Goal: Transaction & Acquisition: Register for event/course

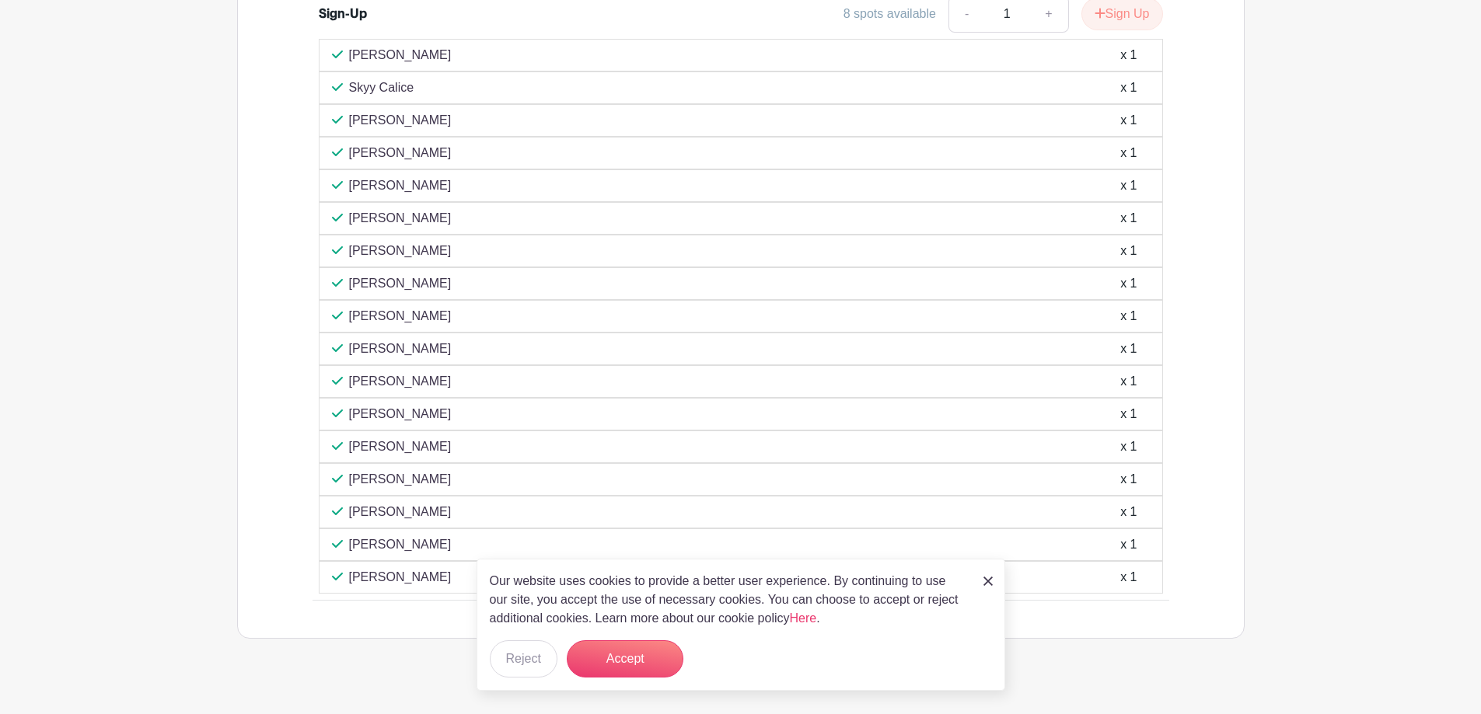
scroll to position [1007, 0]
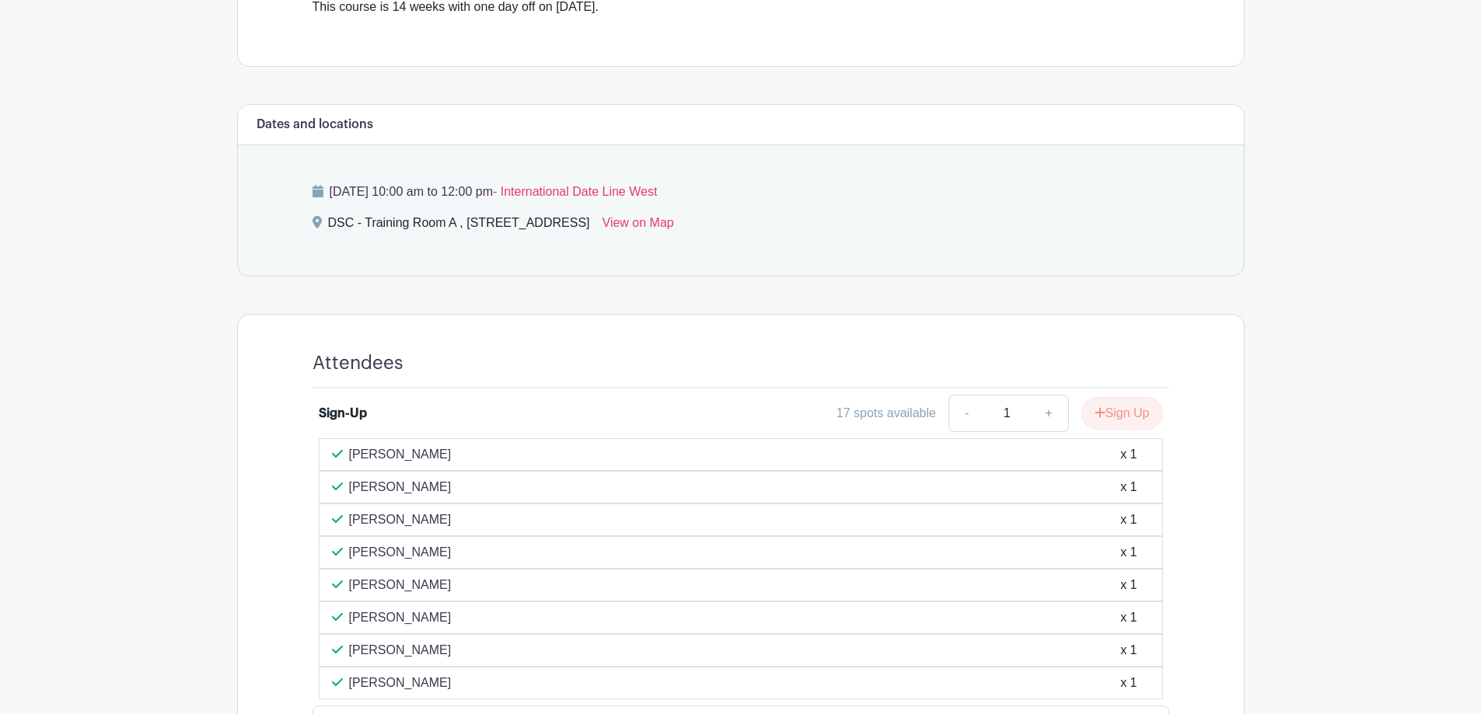
scroll to position [622, 0]
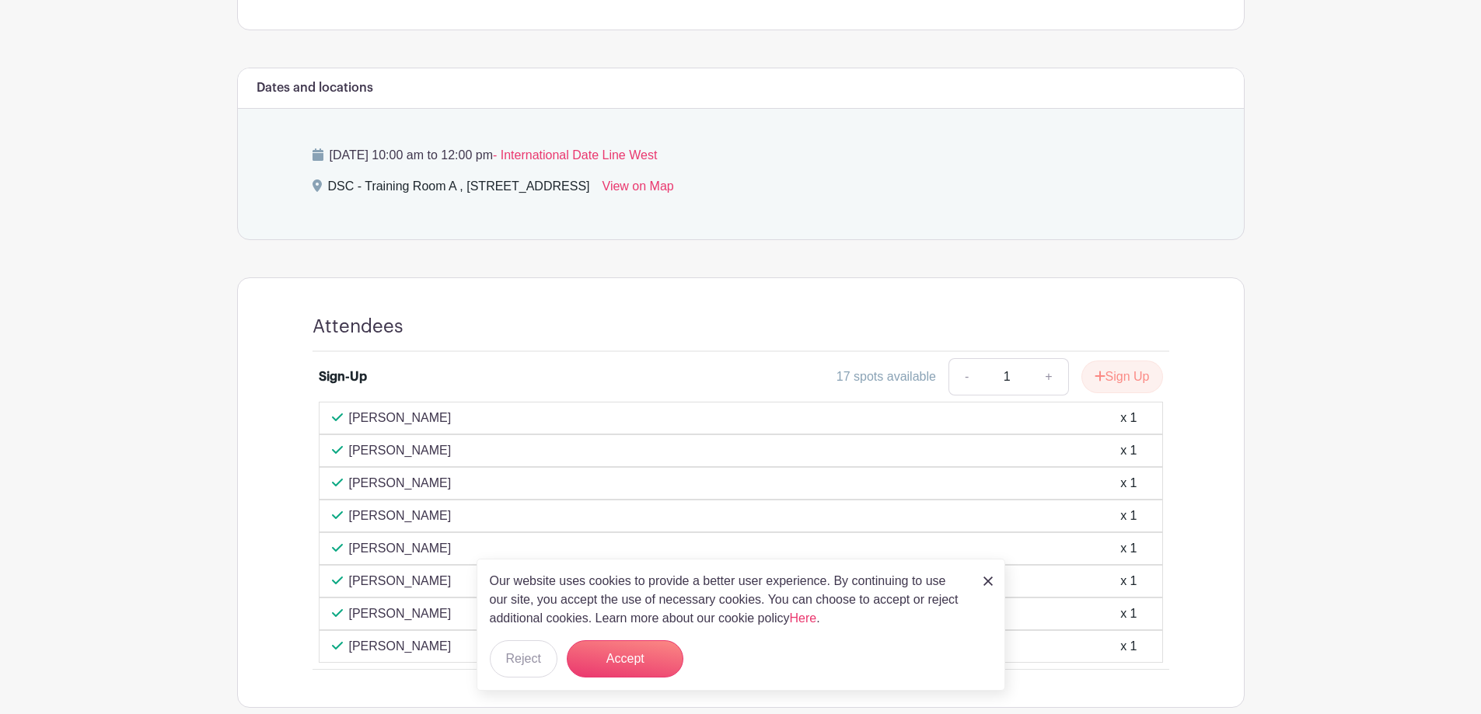
click at [988, 578] on img at bounding box center [987, 581] width 9 height 9
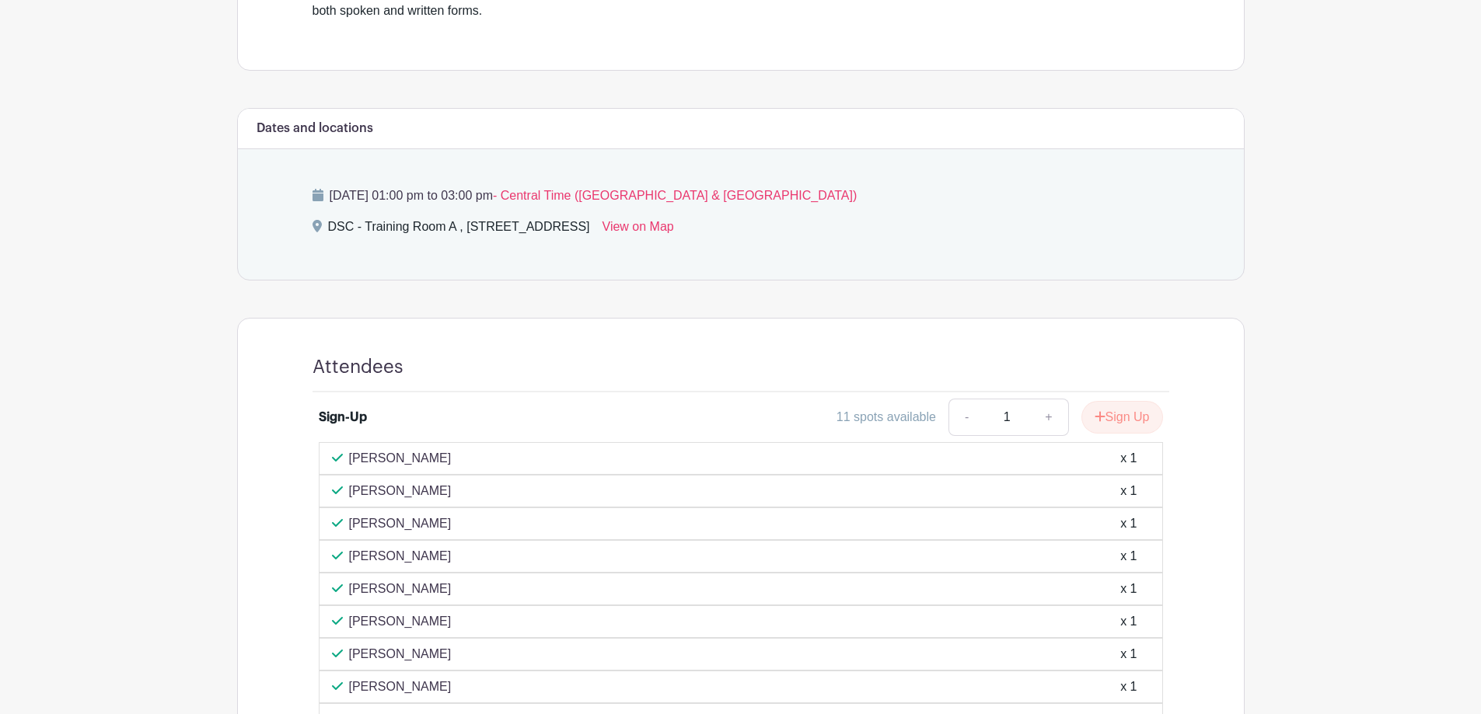
scroll to position [777, 0]
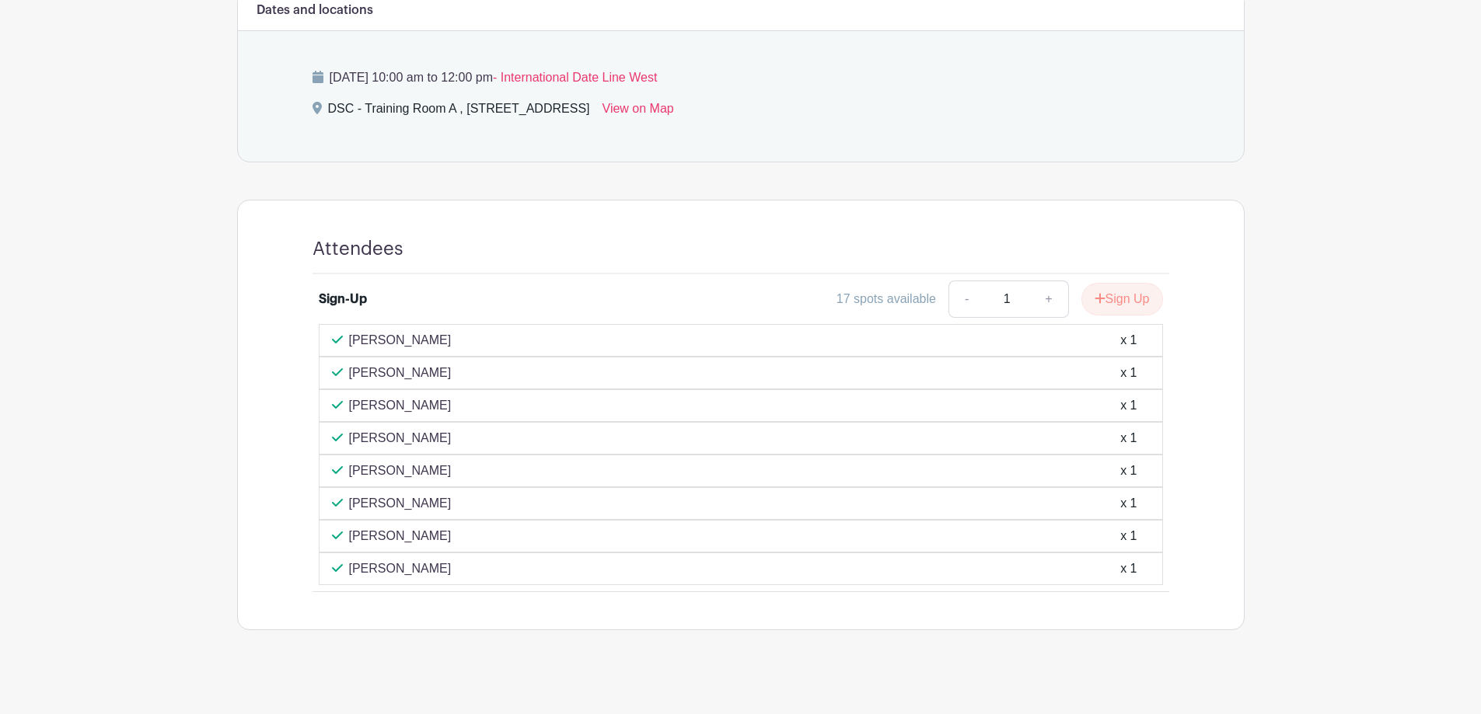
scroll to position [713, 0]
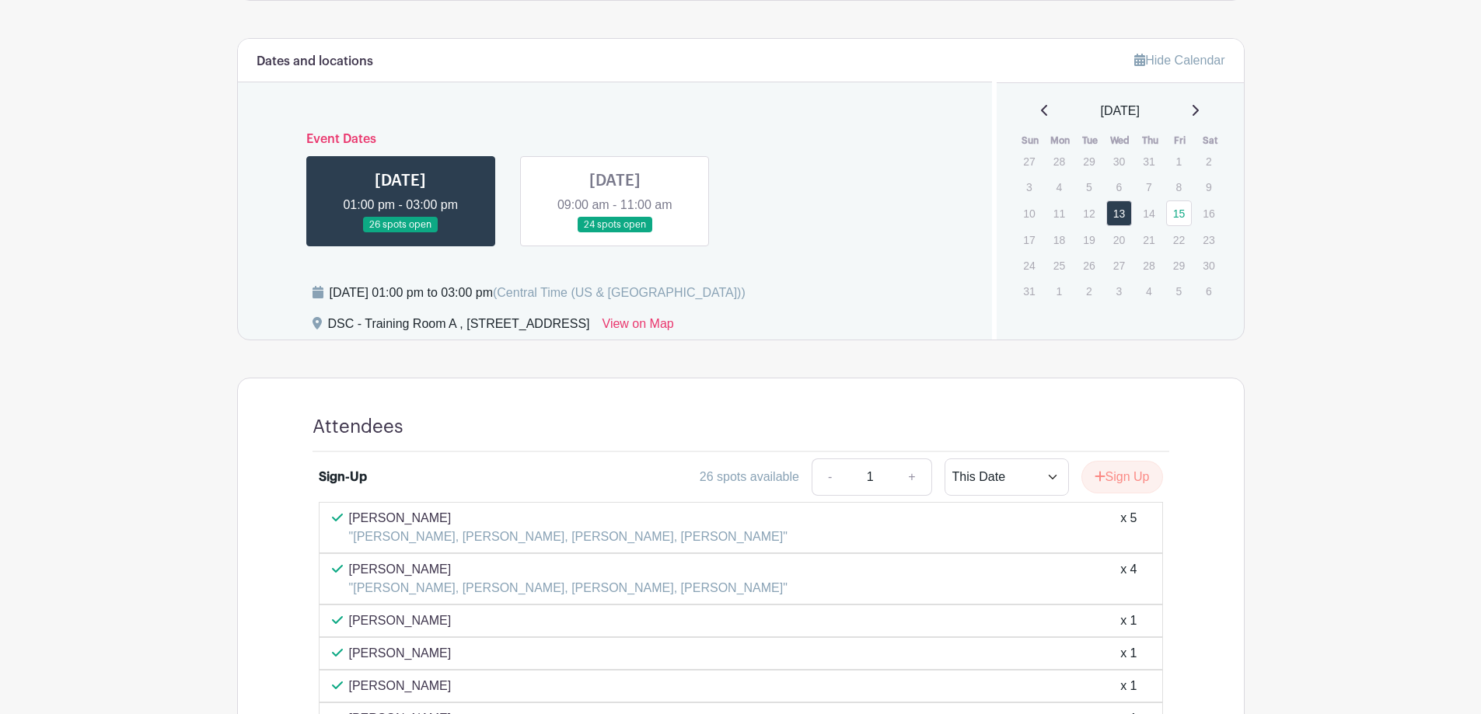
scroll to position [622, 0]
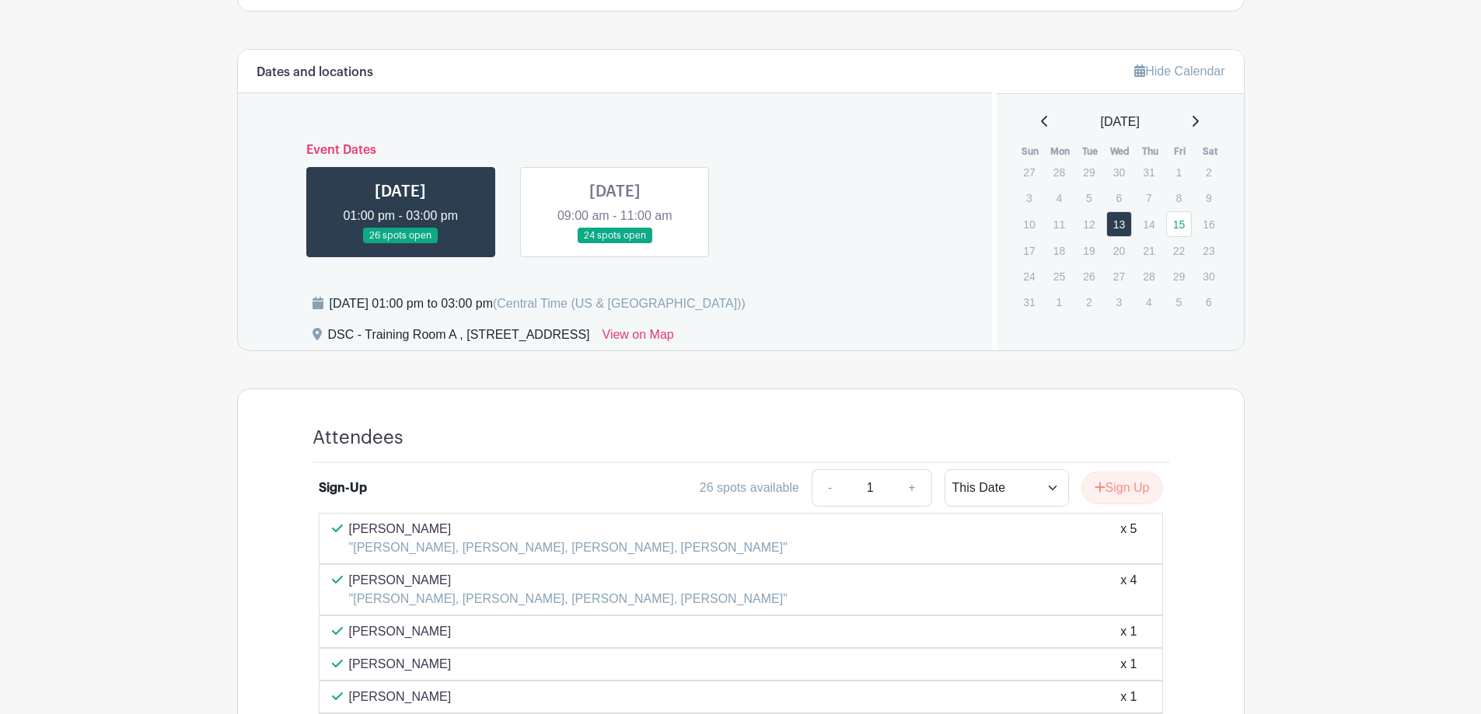
click at [615, 244] on link at bounding box center [615, 244] width 0 height 0
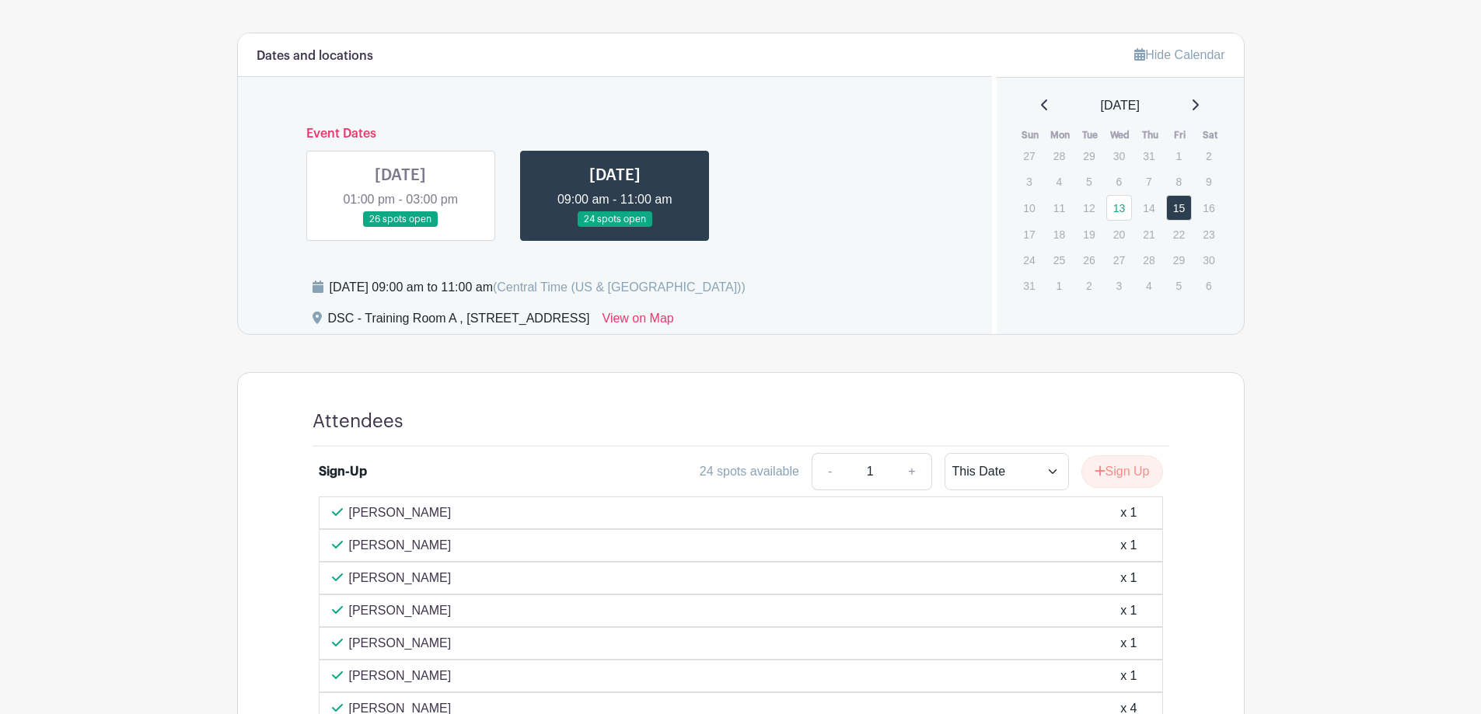
scroll to position [617, 0]
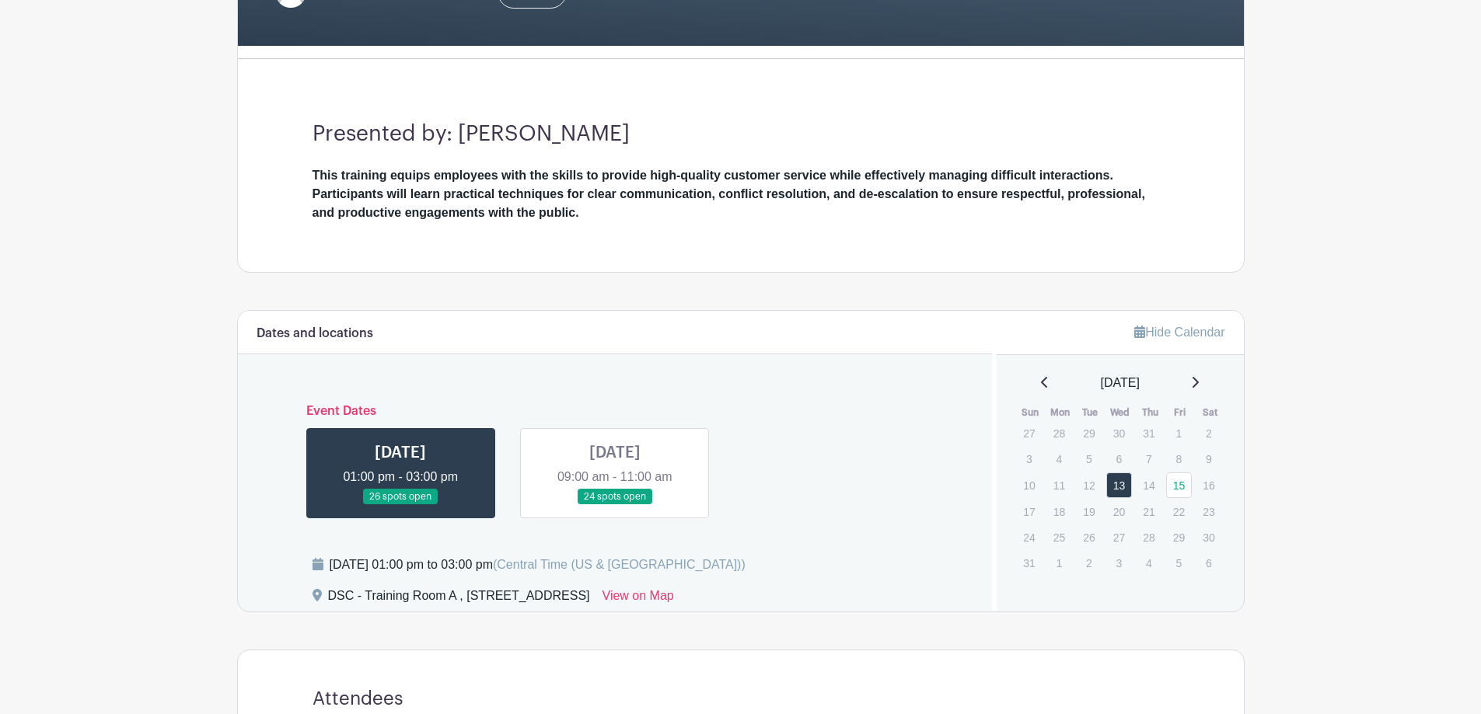
scroll to position [389, 0]
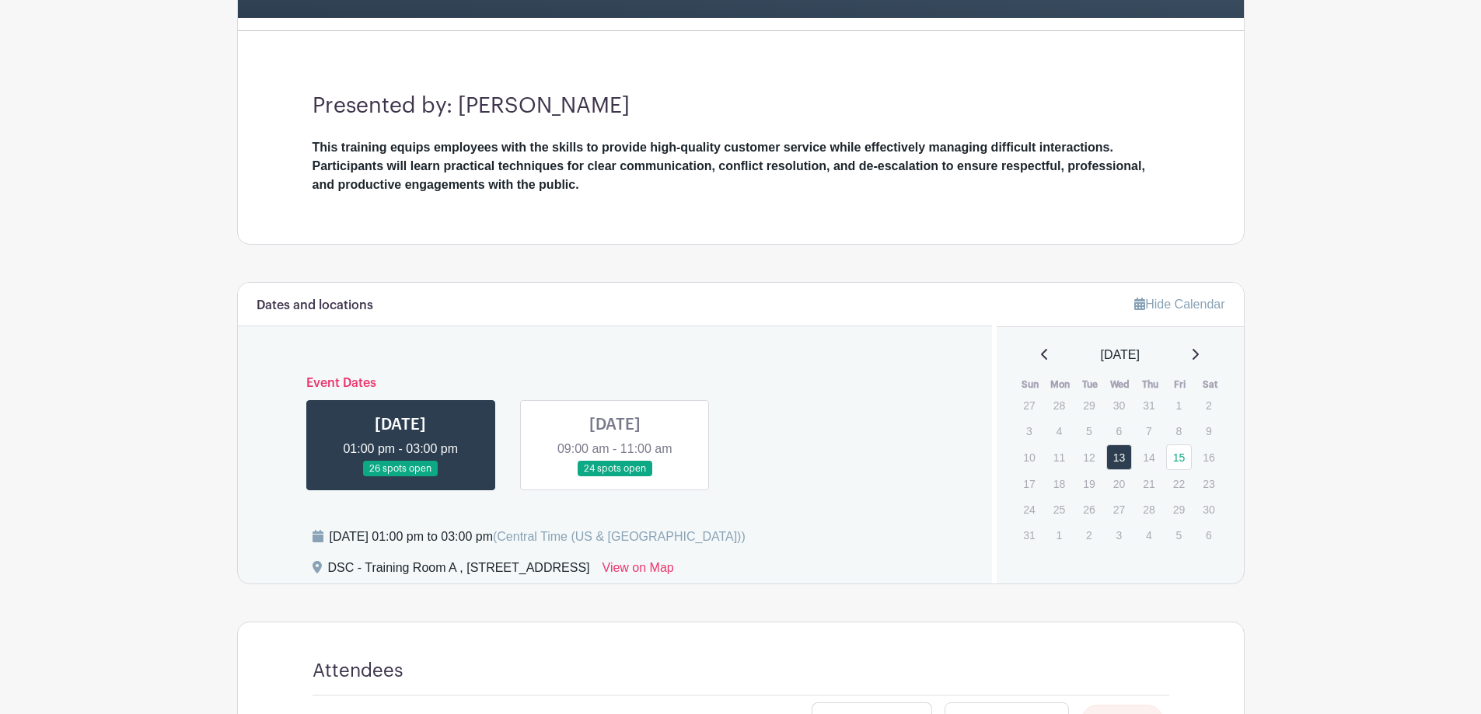
drag, startPoint x: 350, startPoint y: 398, endPoint x: 341, endPoint y: 403, distance: 10.8
click at [344, 400] on div "Event Dates [DATE] 01:00 pm - 03:00 pm 26 spots open [DATE] 09:00 am - 11:00 am…" at bounding box center [616, 427] width 718 height 127
click at [400, 477] on link at bounding box center [400, 477] width 0 height 0
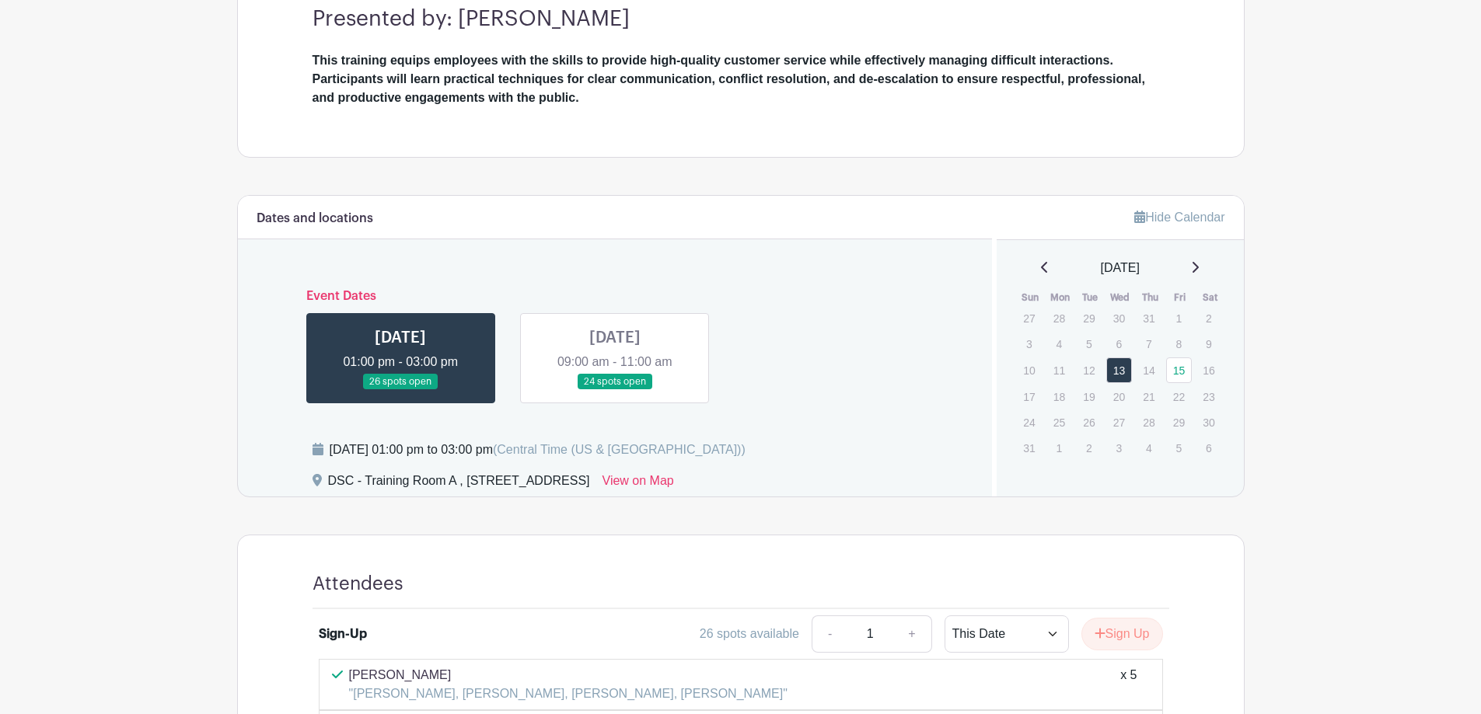
scroll to position [544, 0]
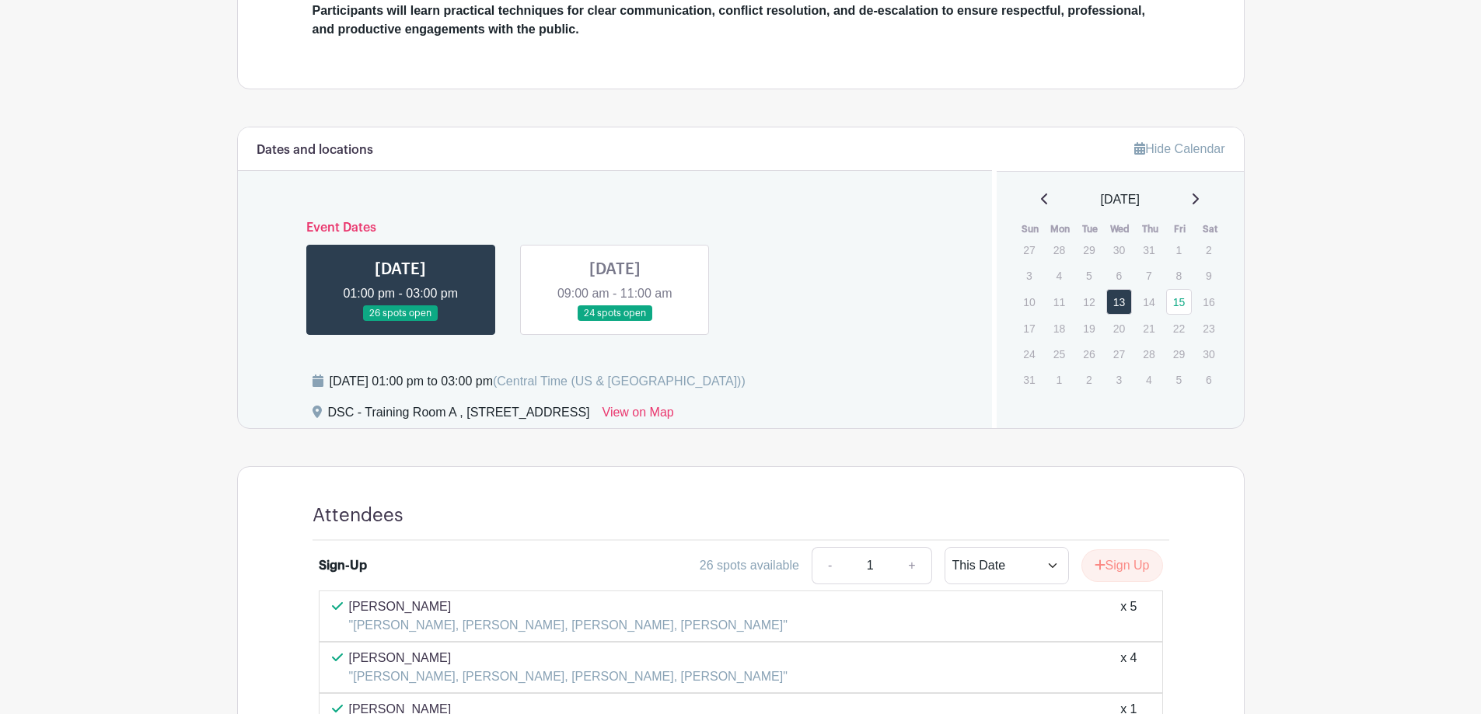
click at [615, 322] on link at bounding box center [615, 322] width 0 height 0
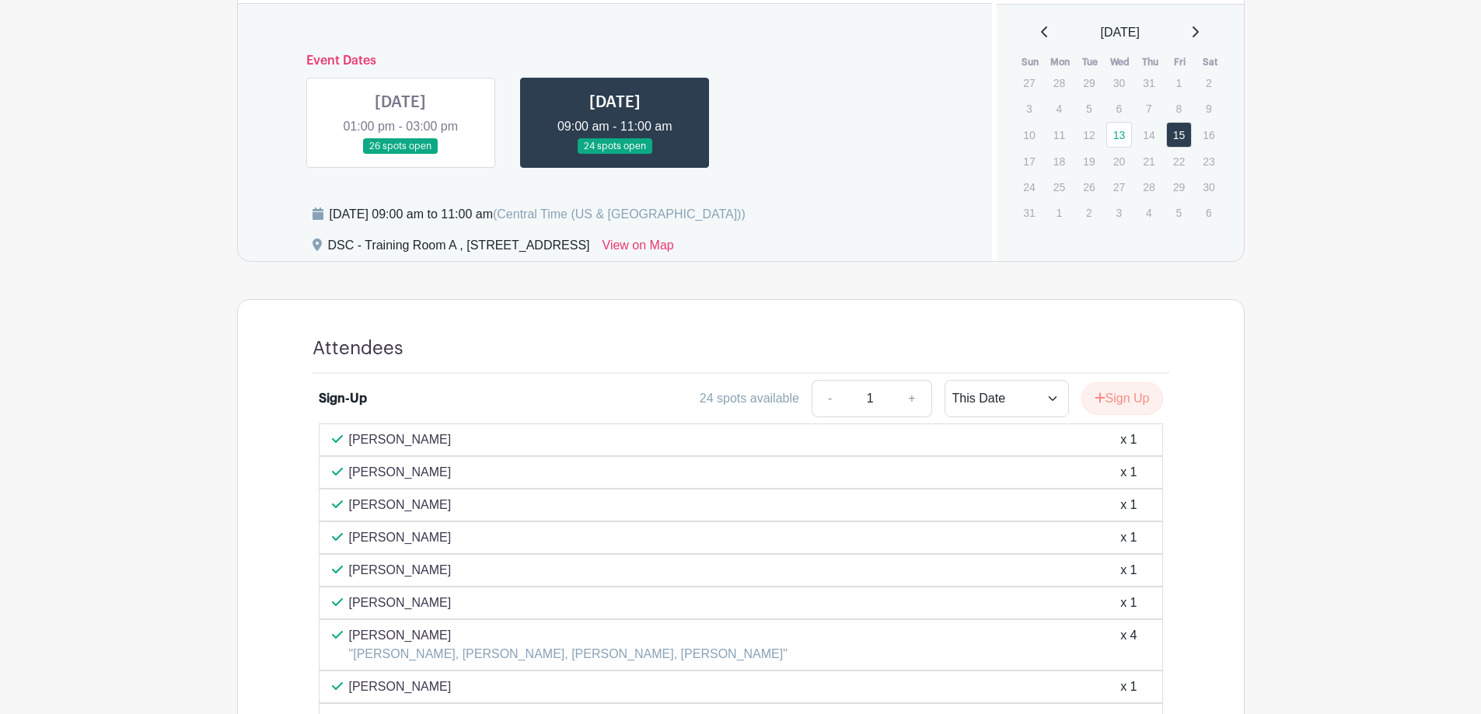
scroll to position [700, 0]
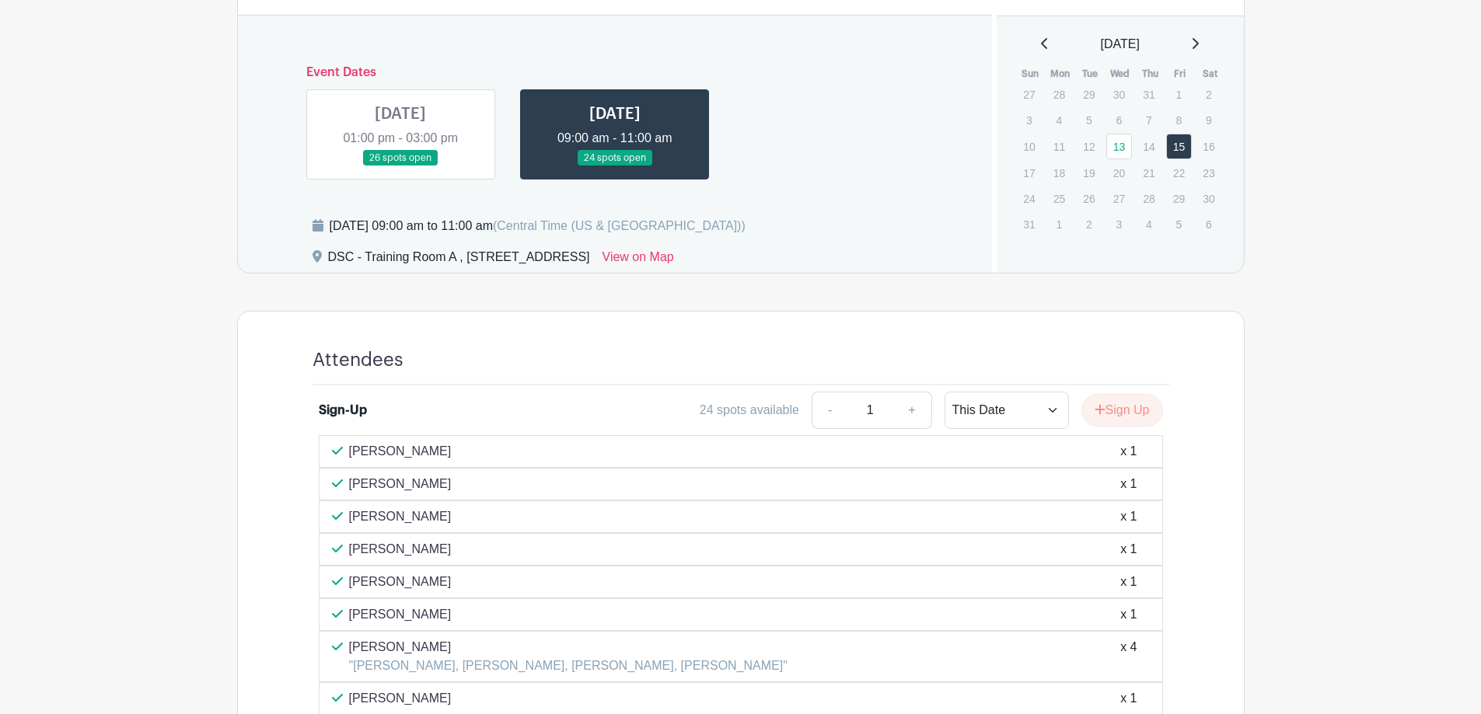
click at [400, 166] on link at bounding box center [400, 166] width 0 height 0
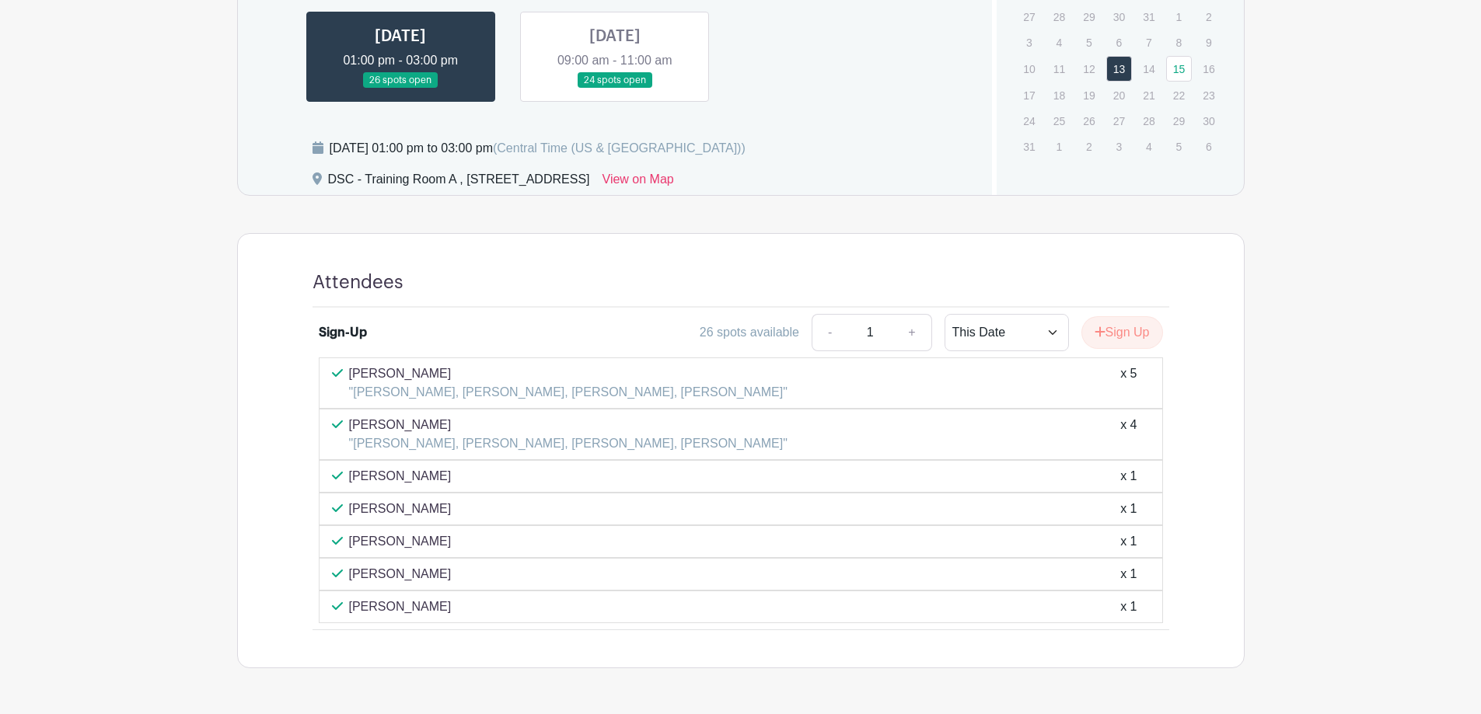
scroll to position [700, 0]
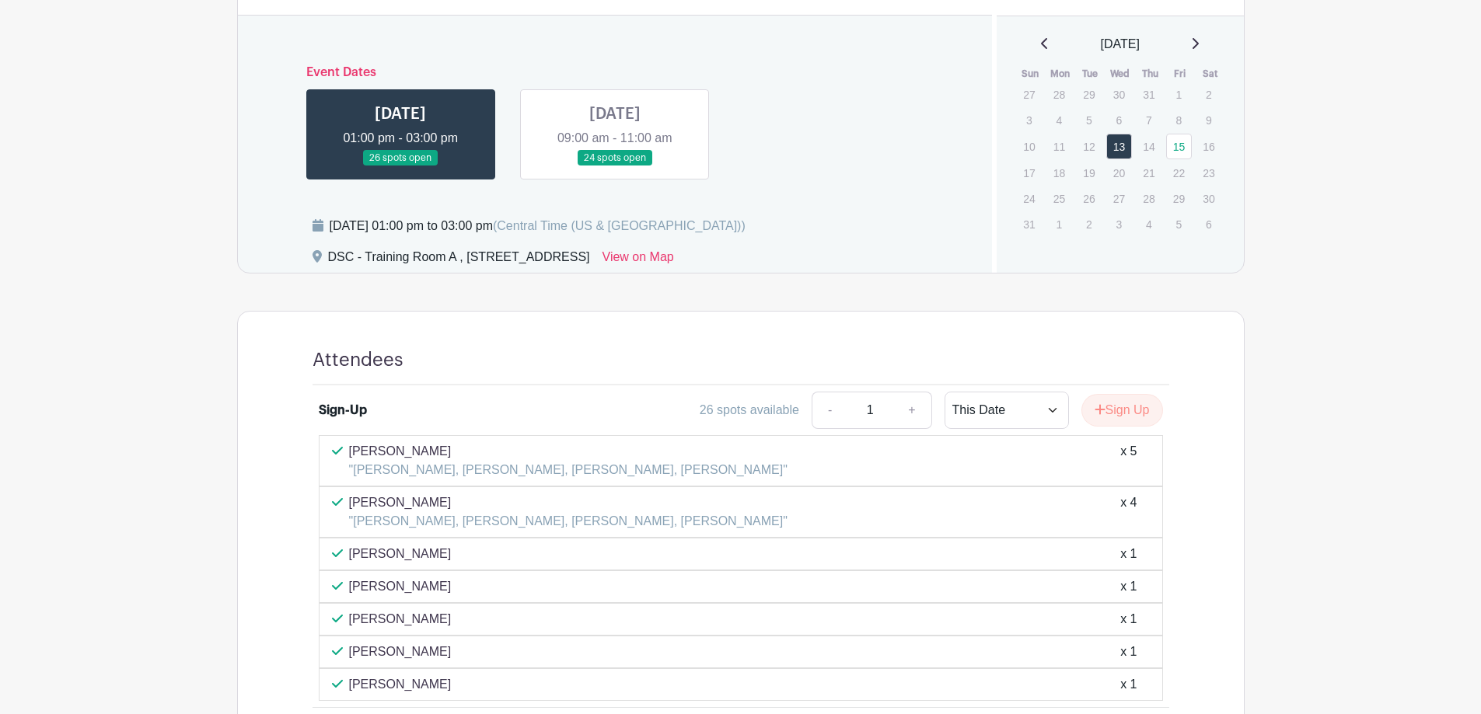
click at [615, 166] on link at bounding box center [615, 166] width 0 height 0
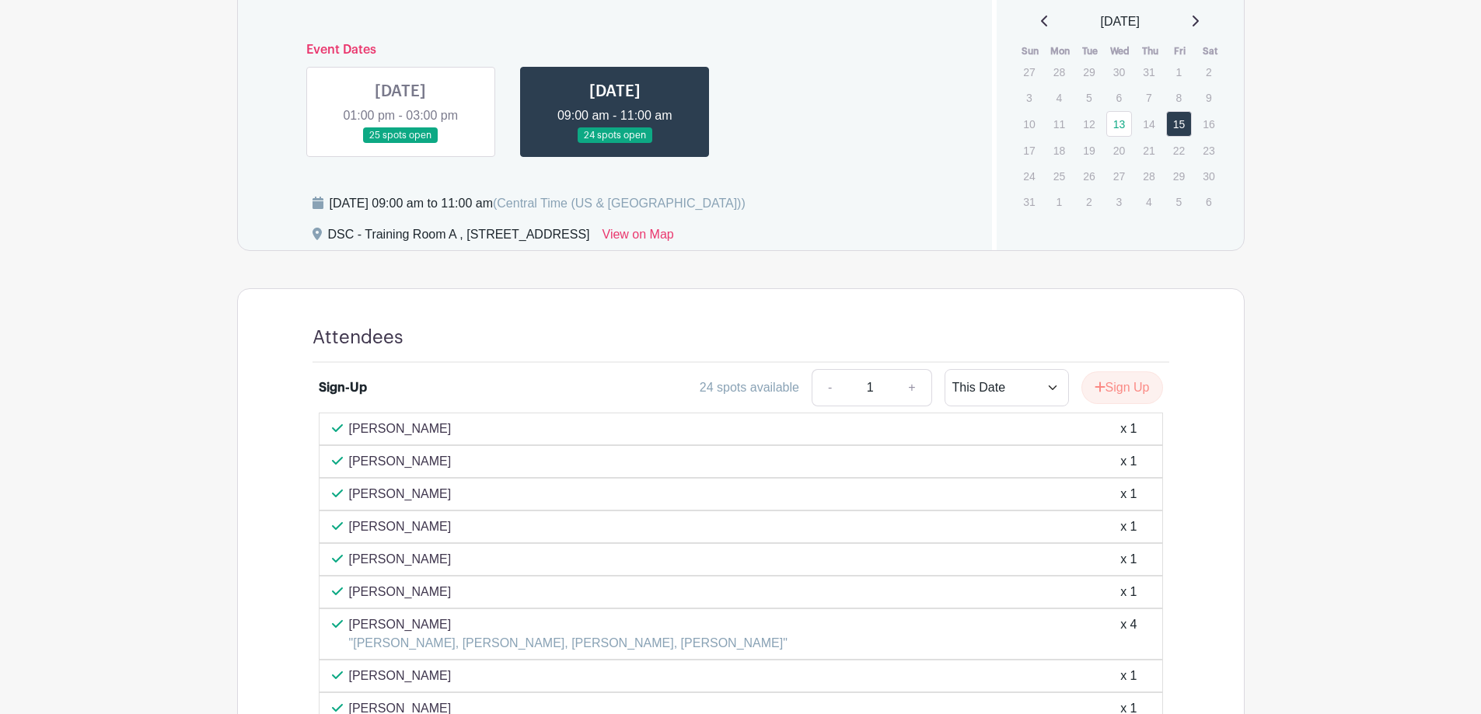
scroll to position [695, 0]
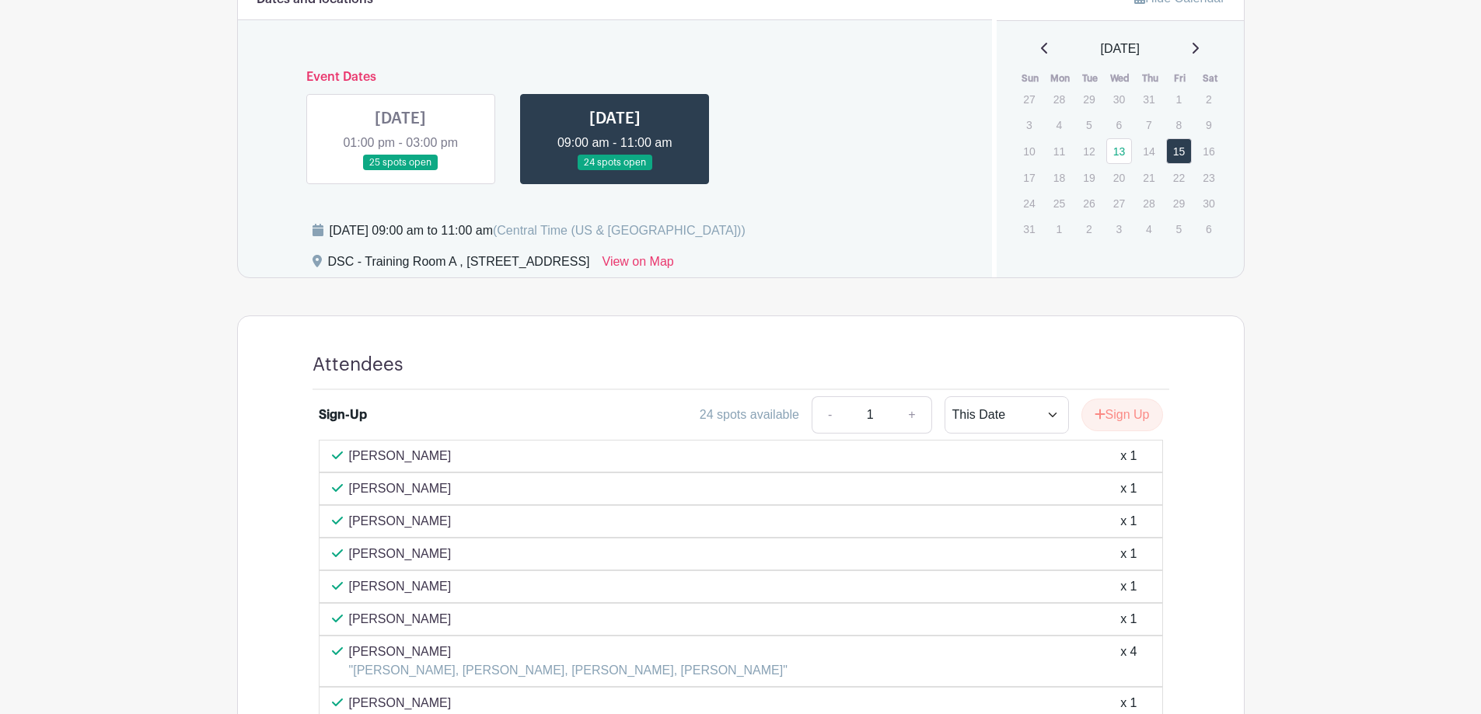
click at [400, 171] on link at bounding box center [400, 171] width 0 height 0
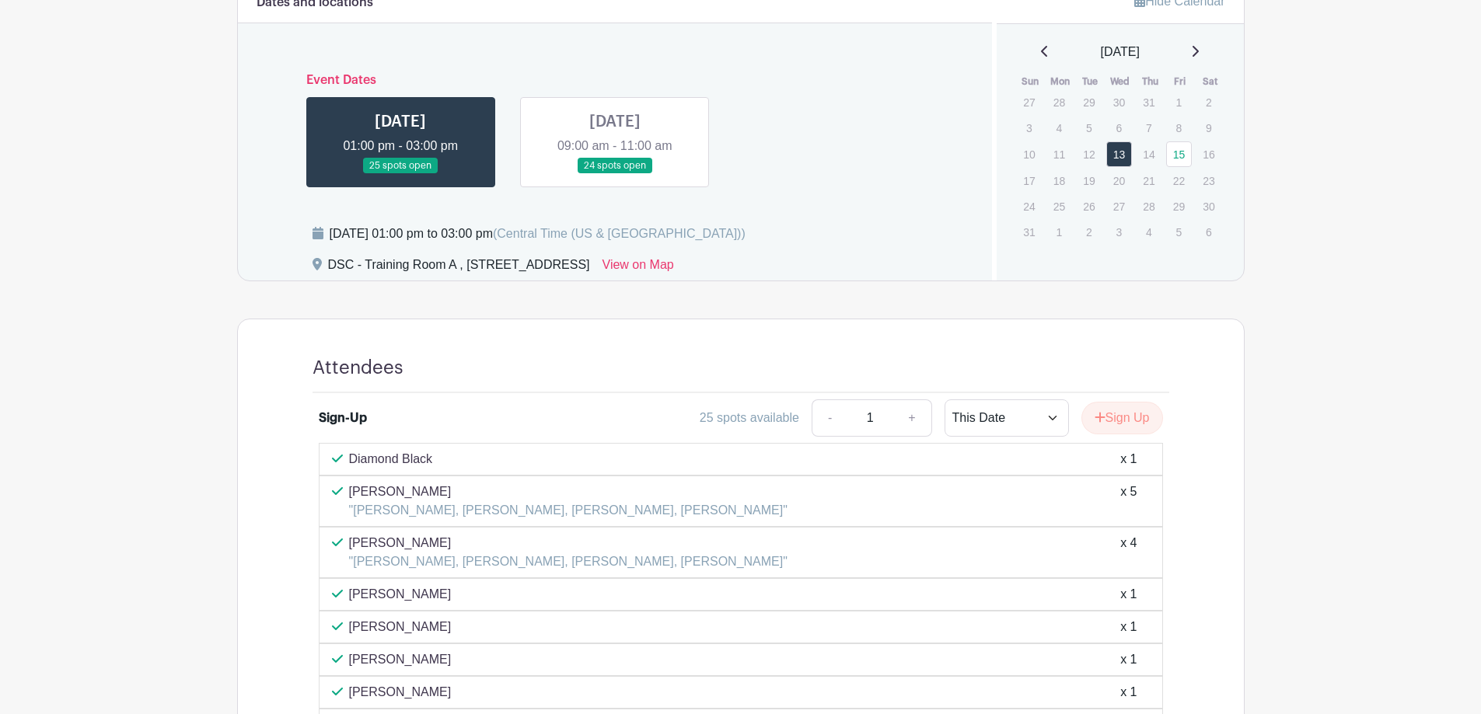
scroll to position [473, 0]
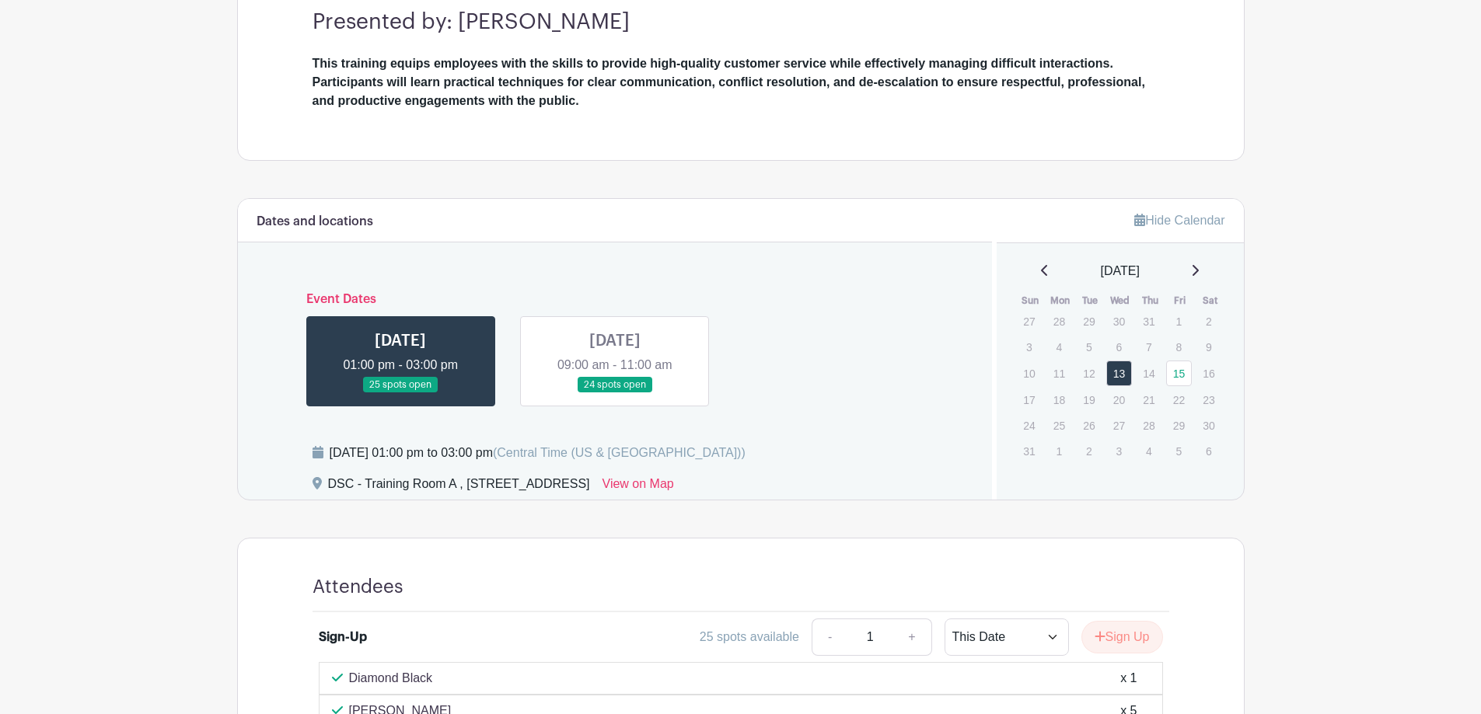
click at [615, 393] on link at bounding box center [615, 393] width 0 height 0
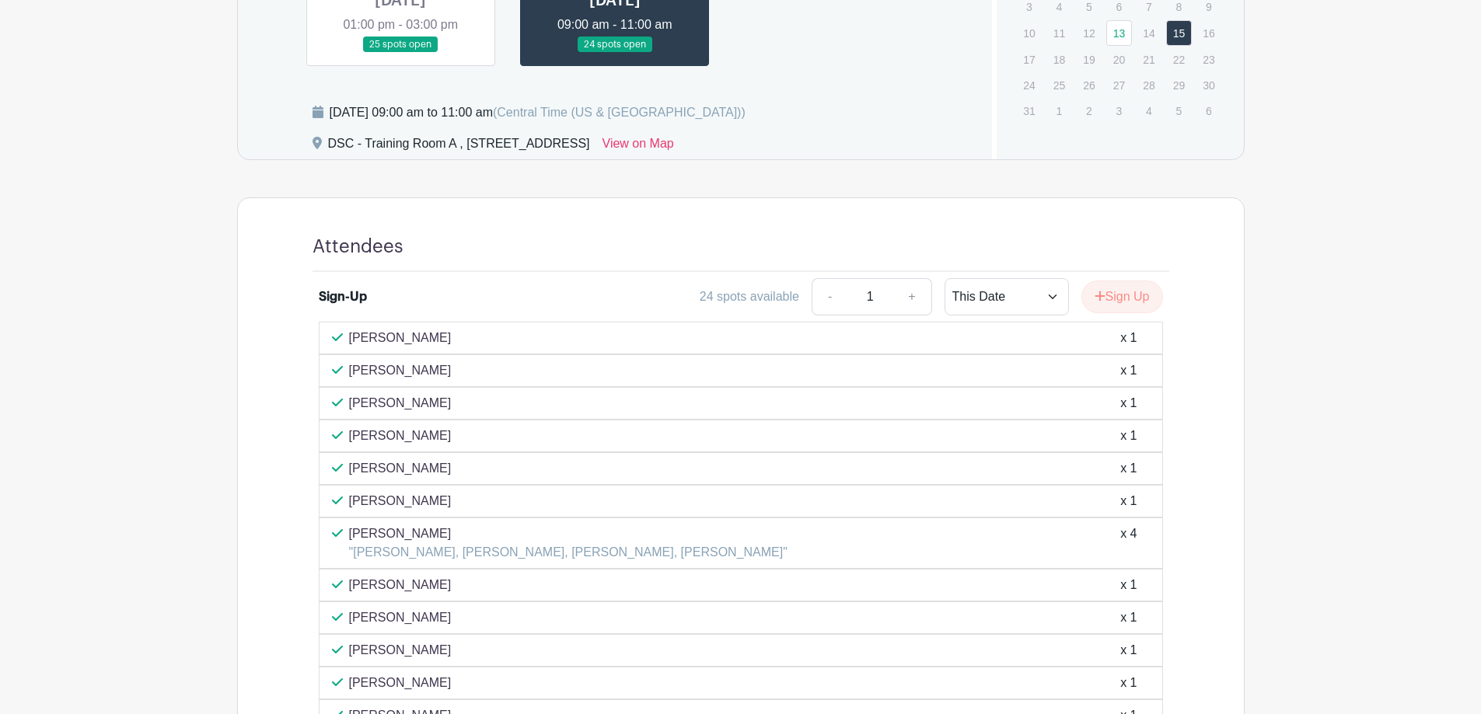
scroll to position [628, 0]
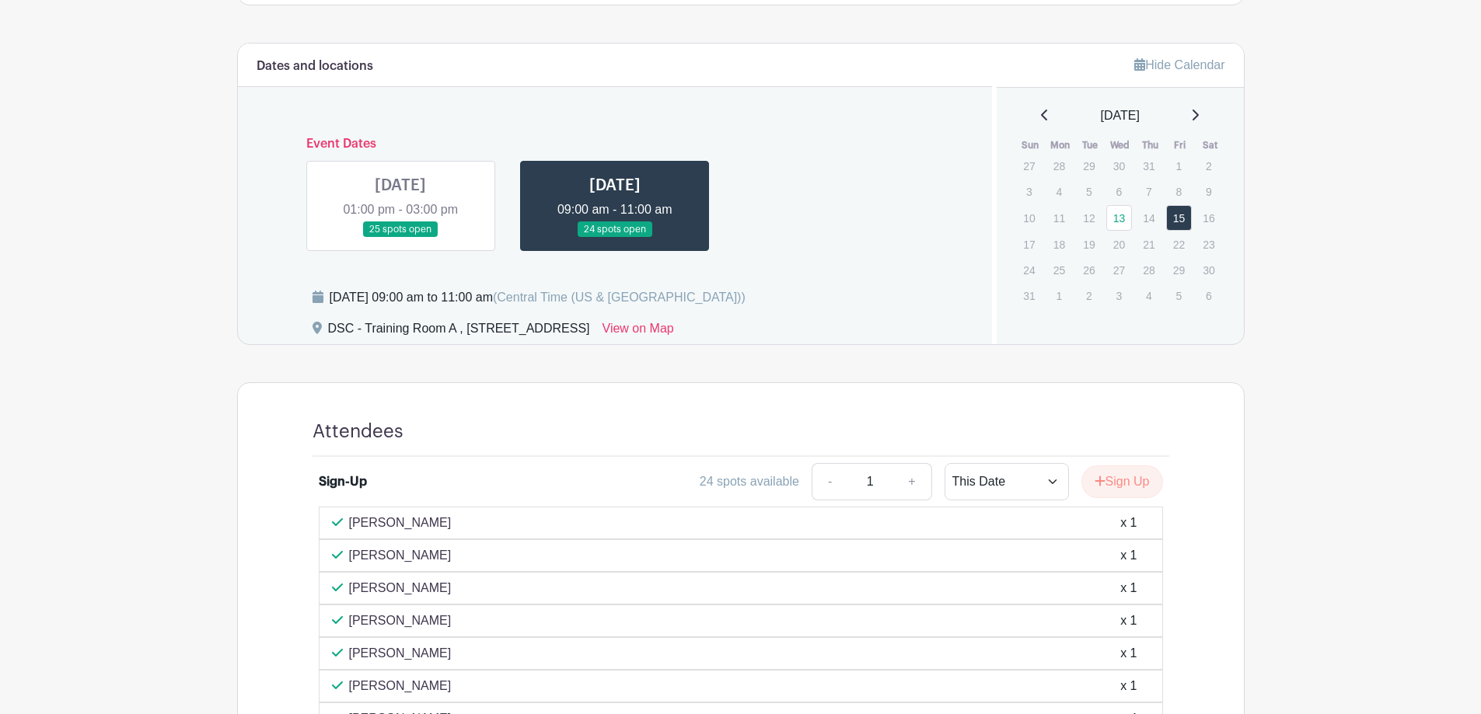
click at [400, 238] on link at bounding box center [400, 238] width 0 height 0
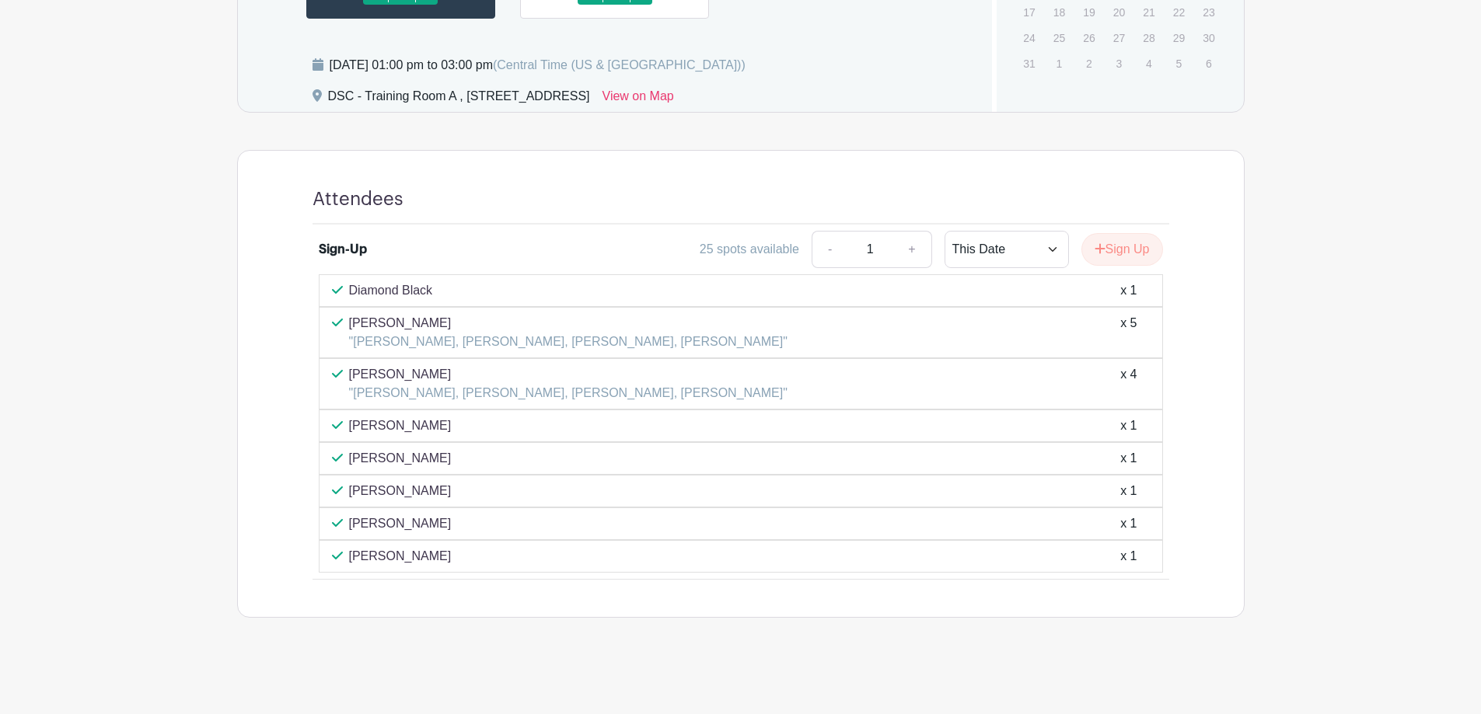
scroll to position [861, 0]
